Goal: Task Accomplishment & Management: Manage account settings

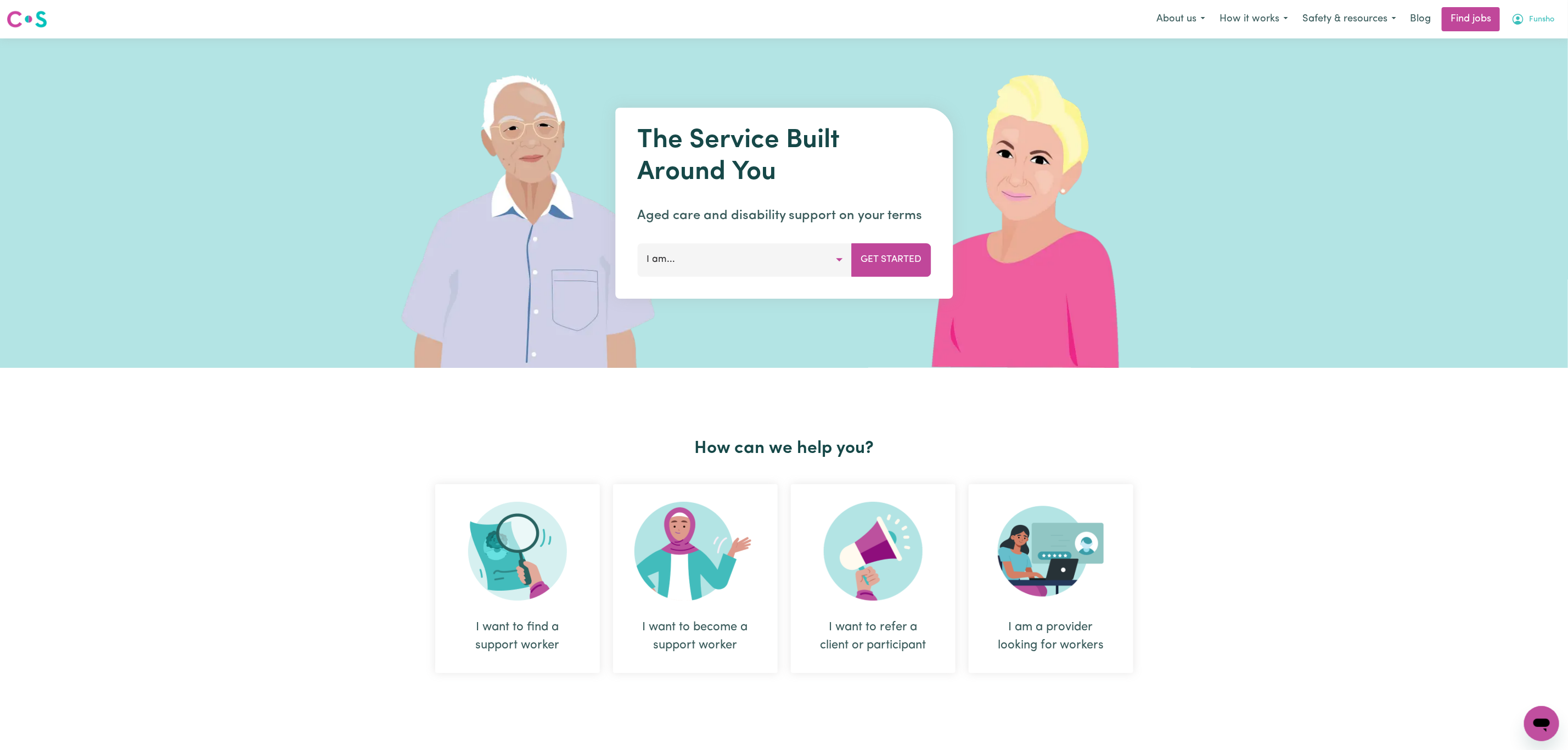
click at [1557, 19] on button "Funsho" at bounding box center [1533, 19] width 58 height 23
click at [1519, 79] on link "Logout" at bounding box center [1517, 84] width 87 height 21
click at [1549, 17] on link "Login" at bounding box center [1543, 19] width 38 height 25
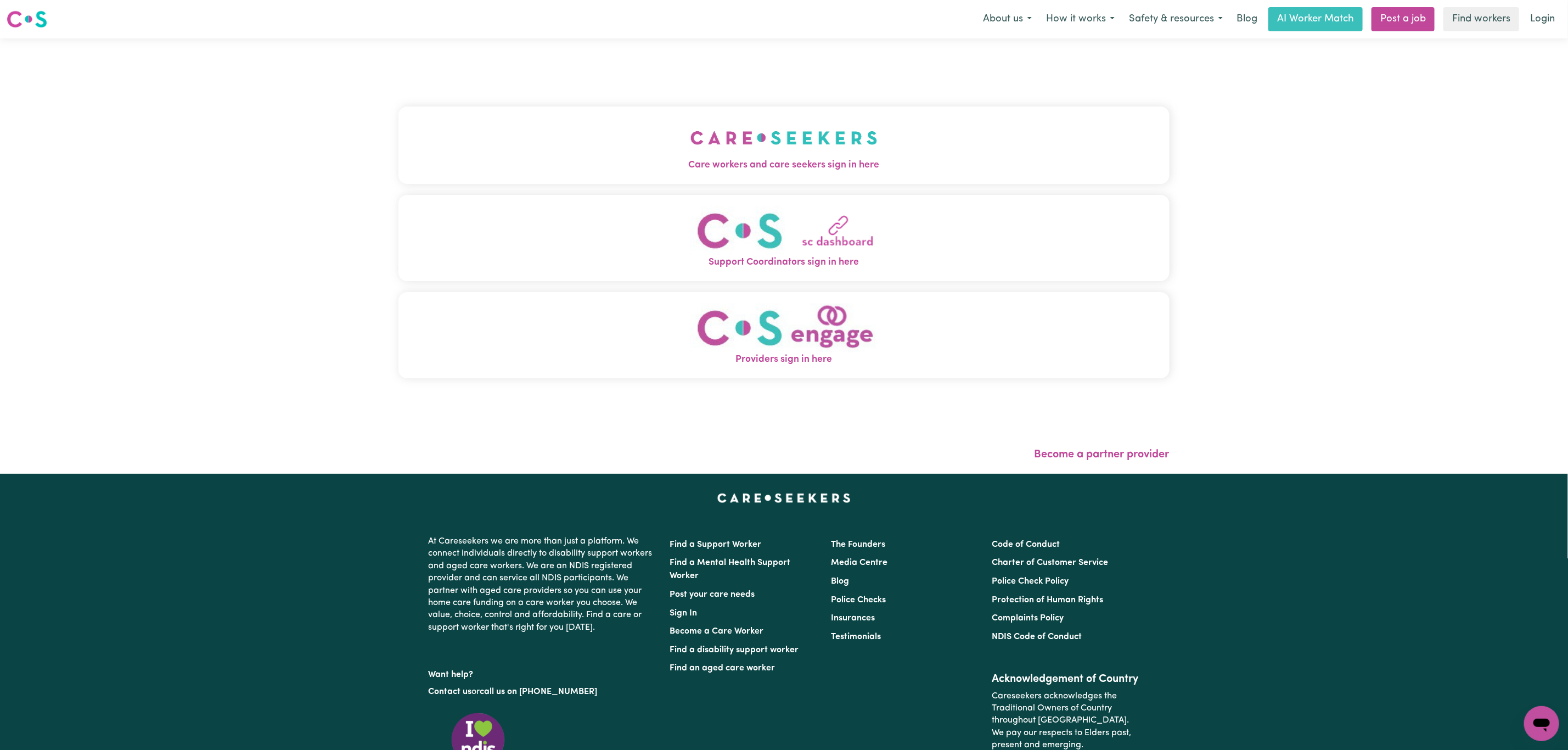
click at [837, 125] on button "Care workers and care seekers sign in here" at bounding box center [784, 145] width 771 height 77
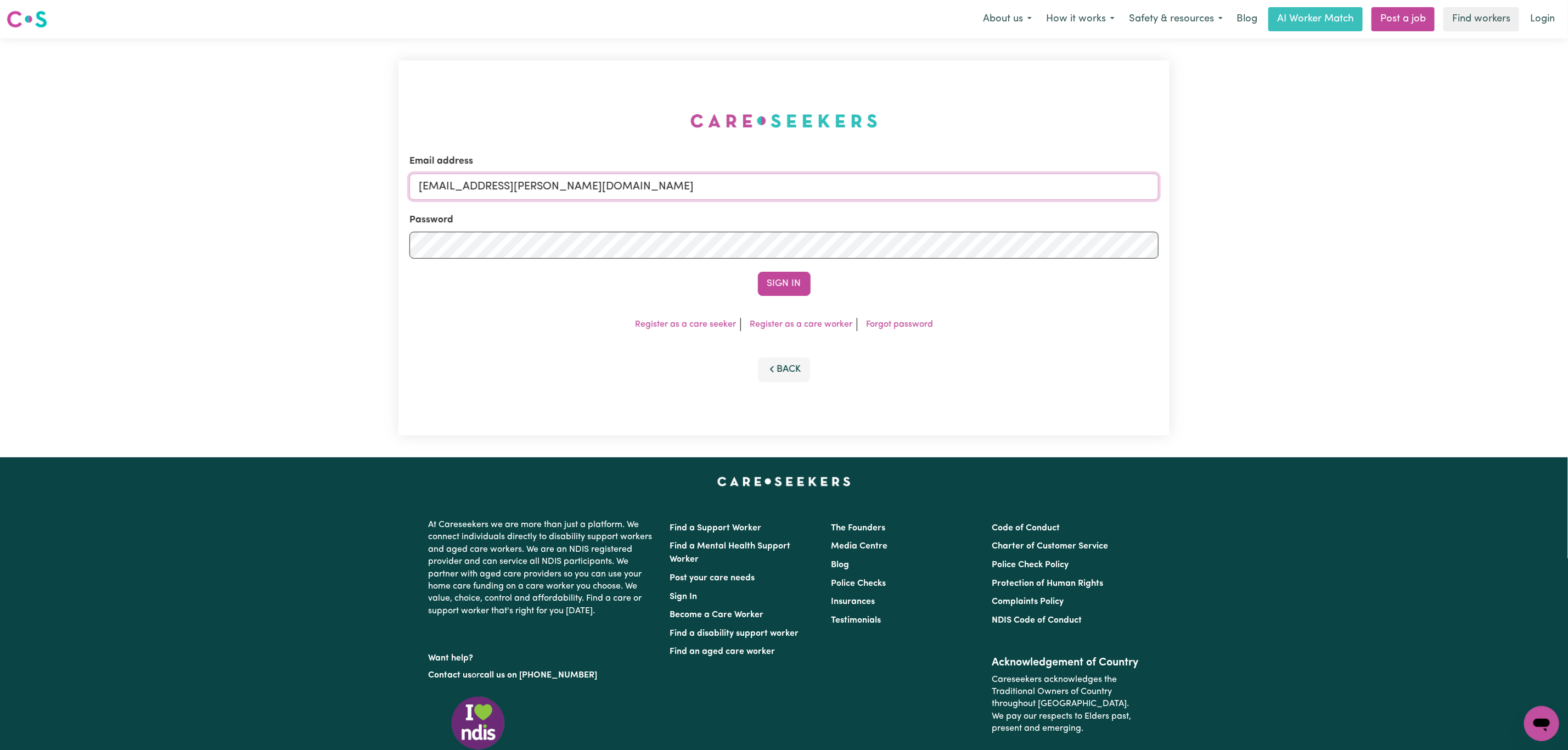
drag, startPoint x: 478, startPoint y: 186, endPoint x: 822, endPoint y: 193, distance: 344.1
click at [791, 198] on input "superuser~mikayla@careseekers.com.au" at bounding box center [784, 186] width 749 height 26
paste input "tina.yelloweyes@icloud.com"
type input "superuser~tina.yelloweyes@icloud.com"
click at [758, 271] on button "Sign In" at bounding box center [784, 283] width 52 height 25
